Goal: Information Seeking & Learning: Learn about a topic

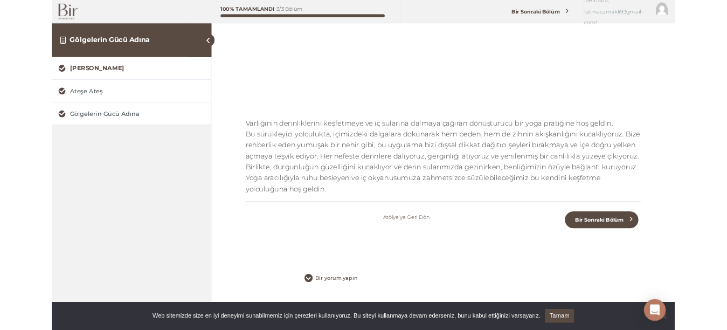
scroll to position [289, 0]
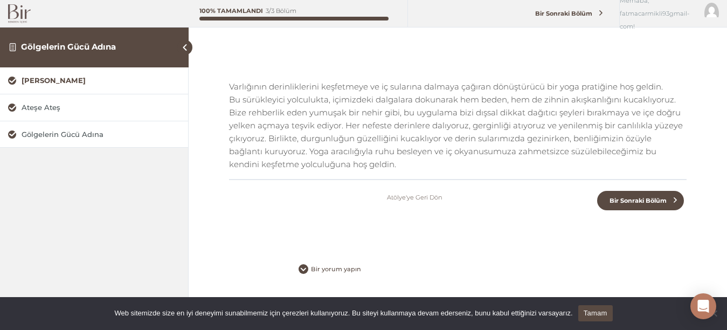
click at [717, 127] on div "[PERSON_NAME] Gölgelerin Gücü Adına Suya Dalış Tamamlandı Varlığının derinlikle…" at bounding box center [458, 20] width 538 height 619
click at [667, 197] on span "Bir Sonraki Bölüm" at bounding box center [637, 201] width 69 height 8
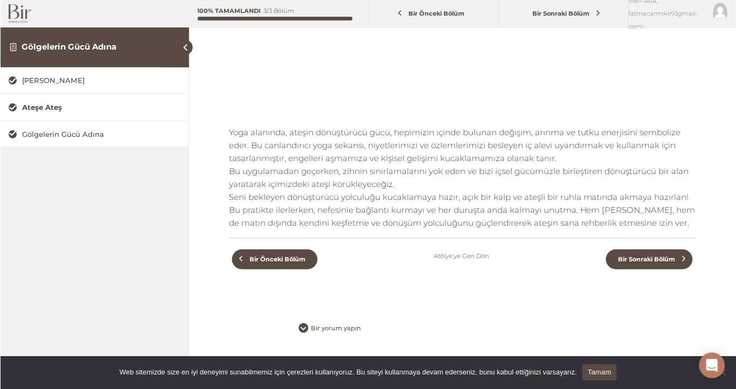
scroll to position [248, 0]
